Goal: Transaction & Acquisition: Purchase product/service

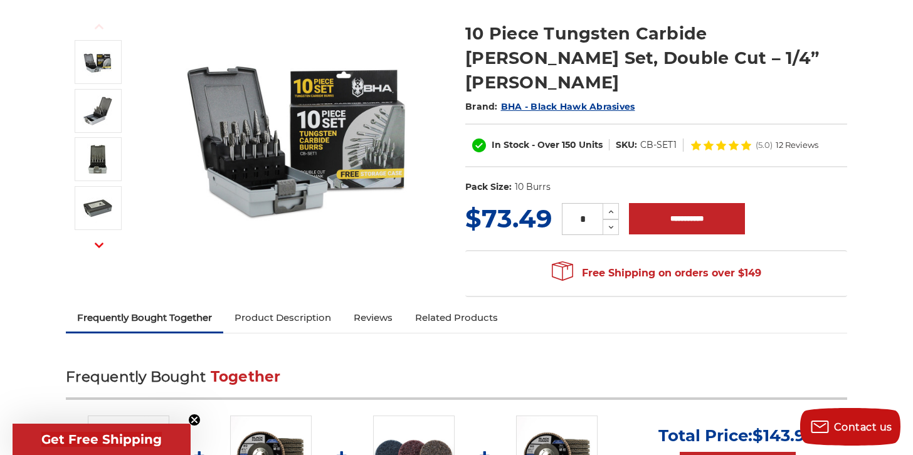
scroll to position [164, 0]
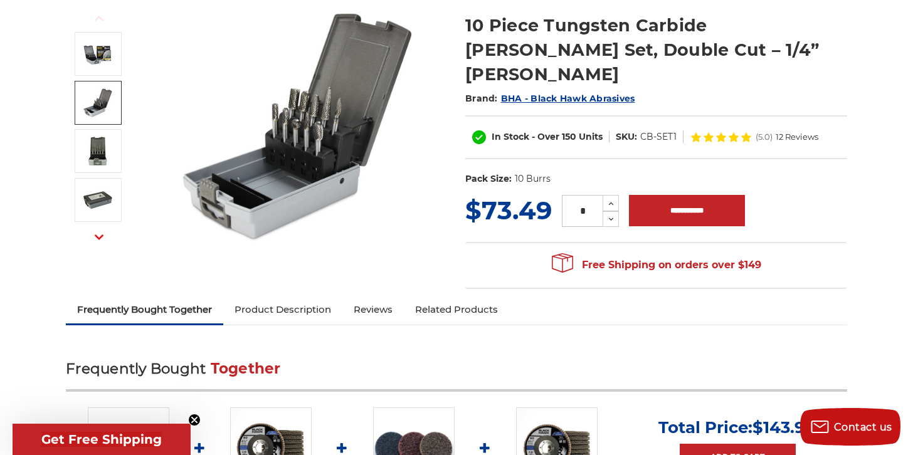
click at [102, 104] on img at bounding box center [97, 102] width 31 height 31
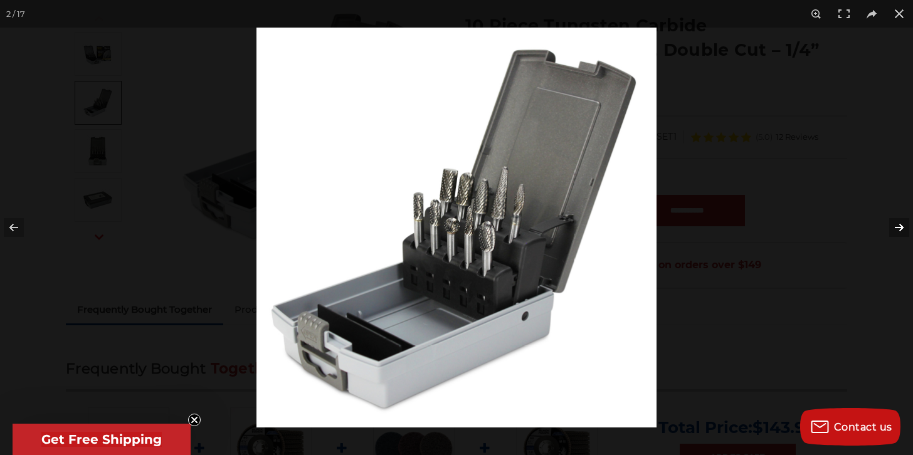
click at [898, 226] on button at bounding box center [892, 227] width 44 height 63
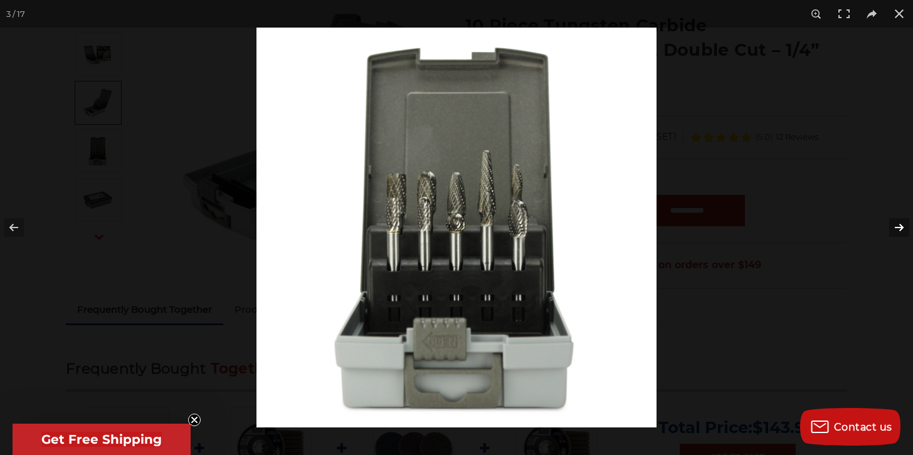
click at [898, 226] on button at bounding box center [892, 227] width 44 height 63
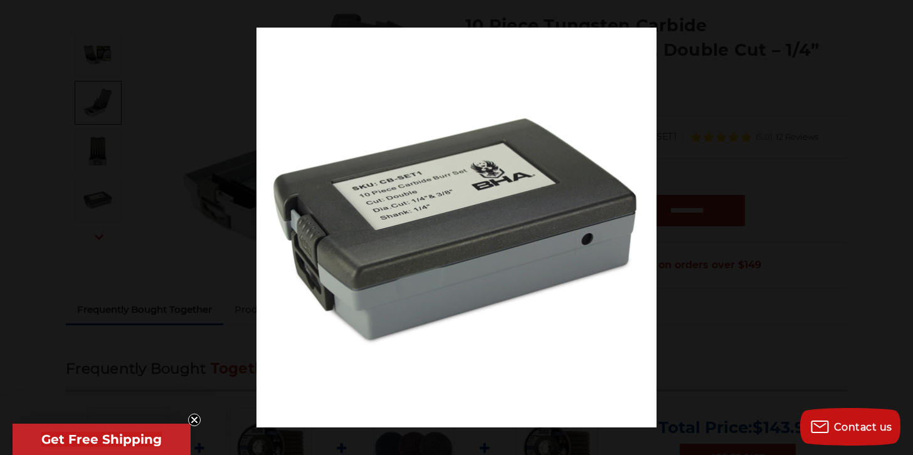
click at [898, 226] on button at bounding box center [892, 227] width 44 height 63
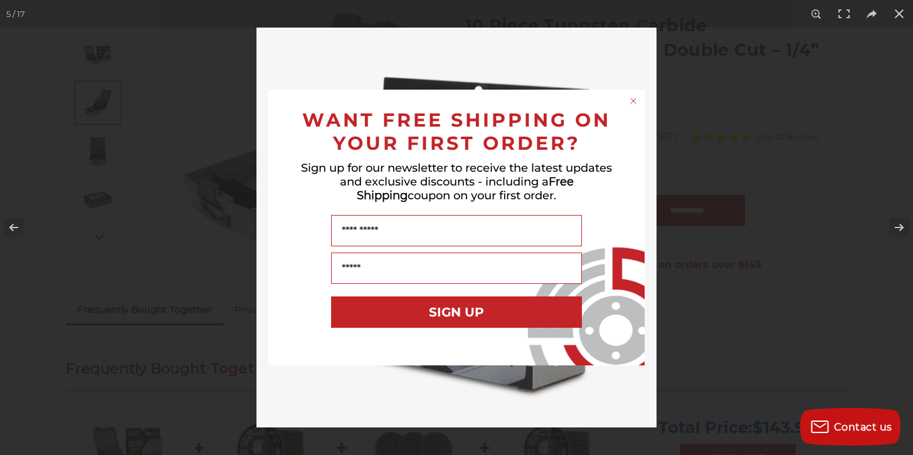
click at [636, 100] on circle "Close dialog" at bounding box center [634, 101] width 12 height 12
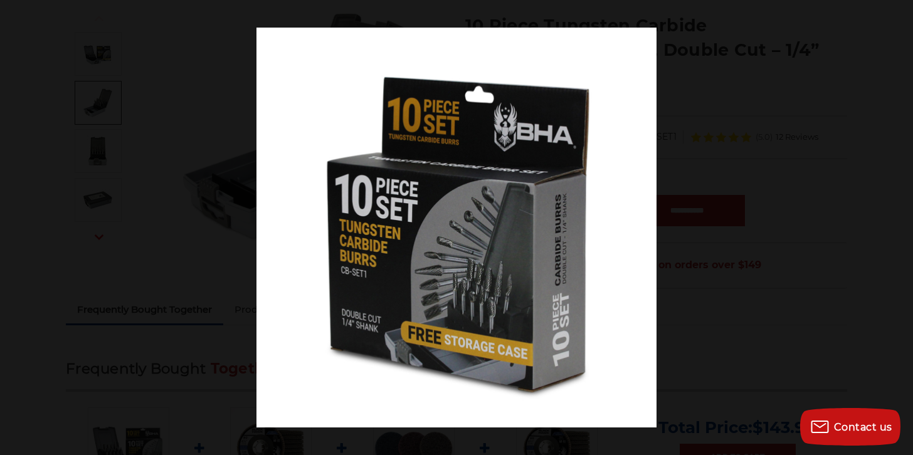
scroll to position [165, 0]
click at [898, 225] on button at bounding box center [892, 227] width 44 height 63
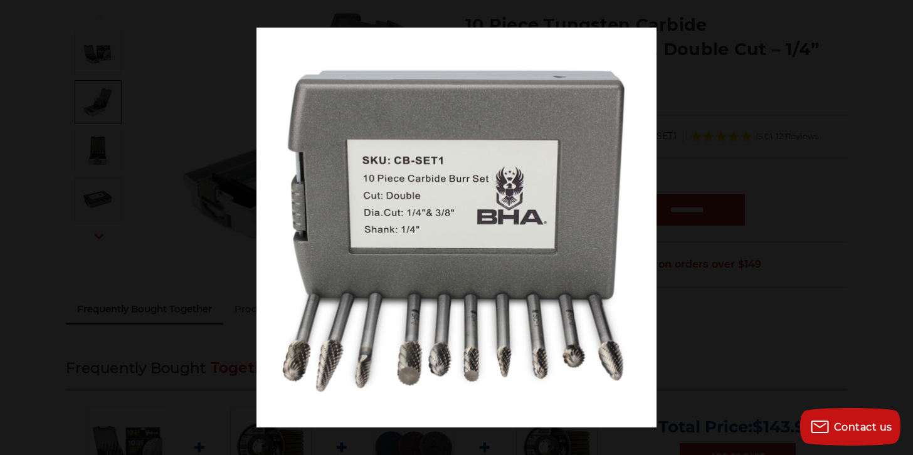
click at [898, 225] on button at bounding box center [892, 227] width 44 height 63
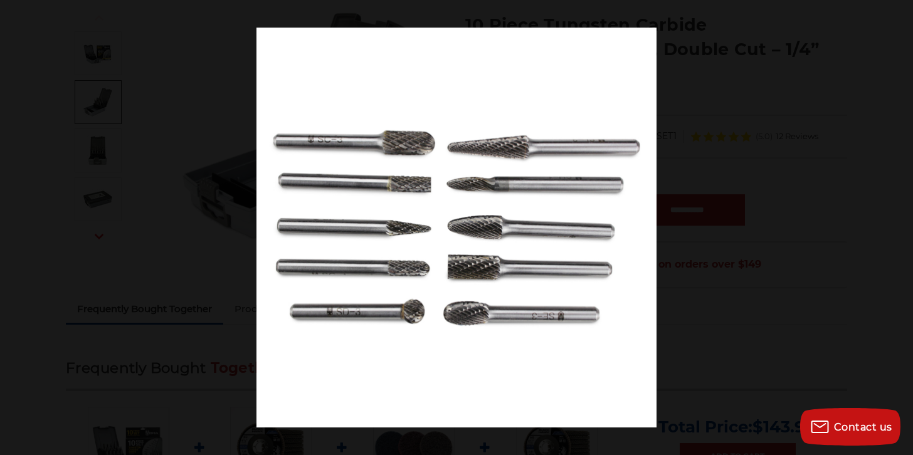
click at [898, 225] on button at bounding box center [892, 227] width 44 height 63
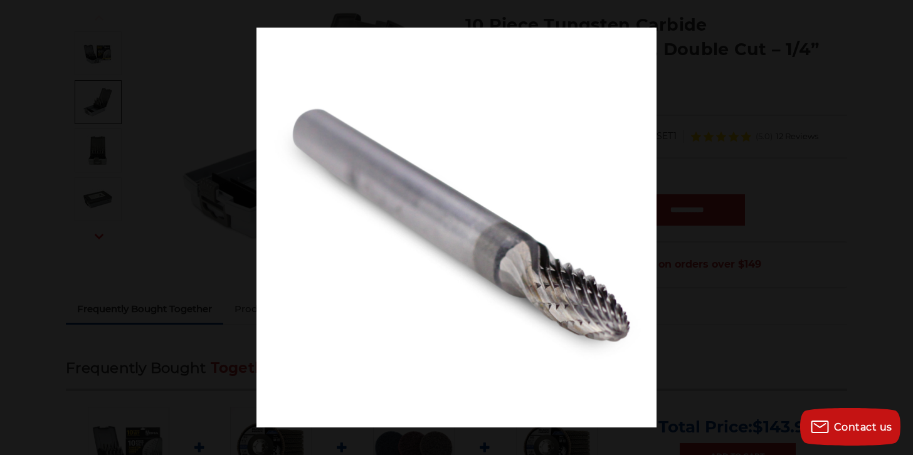
click at [898, 225] on button at bounding box center [892, 227] width 44 height 63
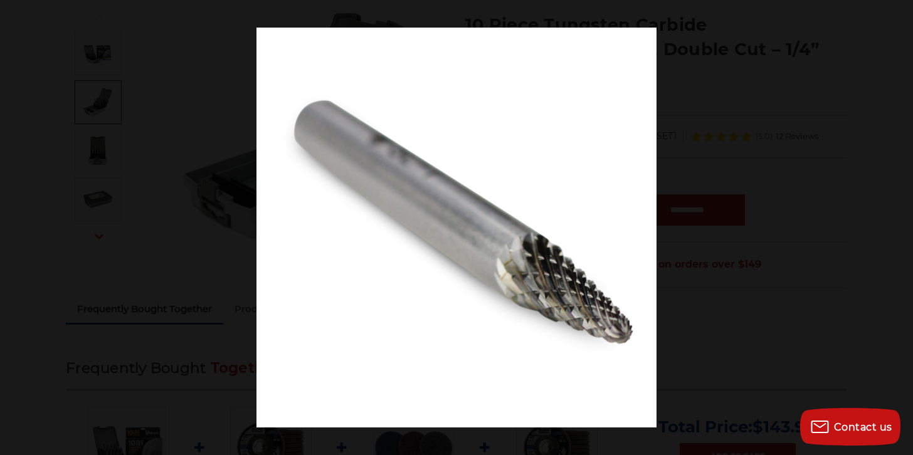
click at [898, 225] on button at bounding box center [892, 227] width 44 height 63
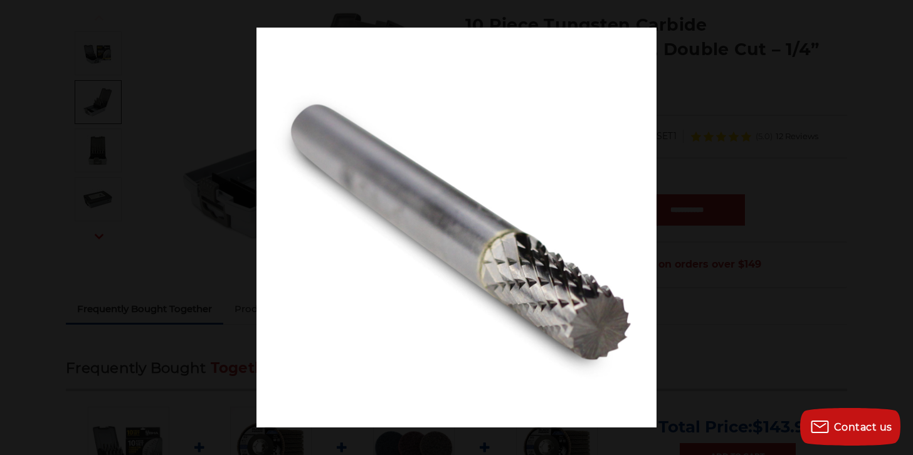
click at [898, 225] on button at bounding box center [892, 227] width 44 height 63
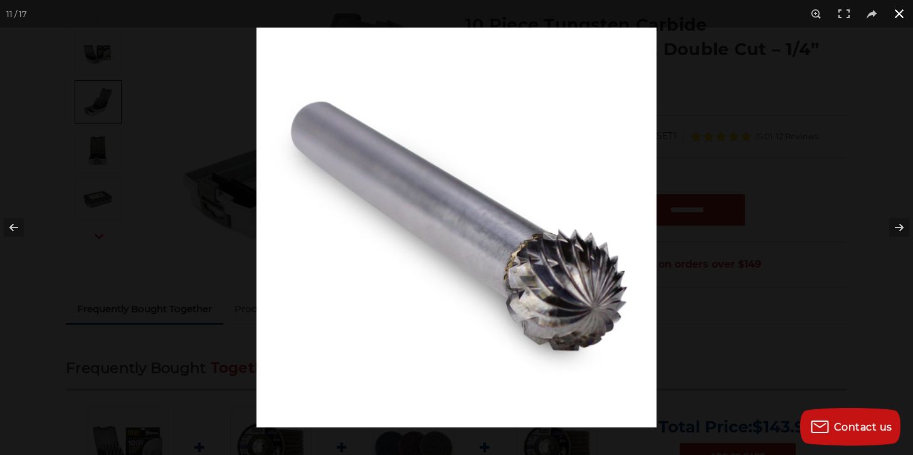
click at [900, 16] on button at bounding box center [900, 14] width 28 height 28
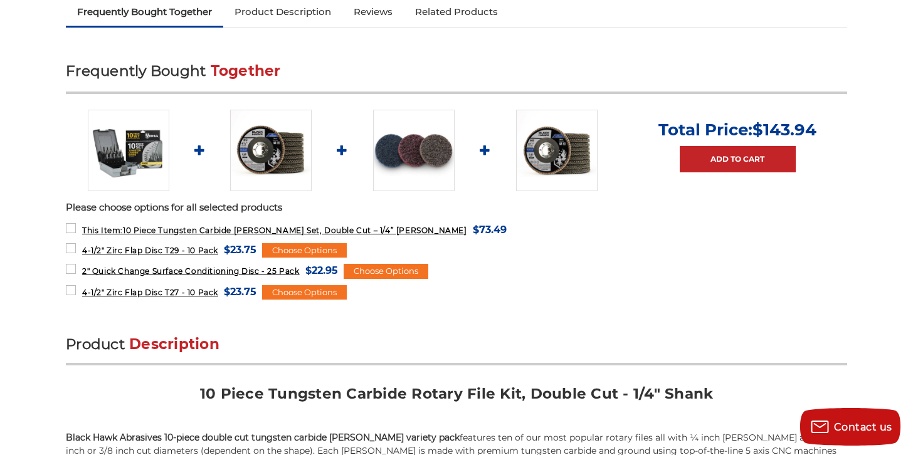
scroll to position [1045, 0]
